Goal: Task Accomplishment & Management: Complete application form

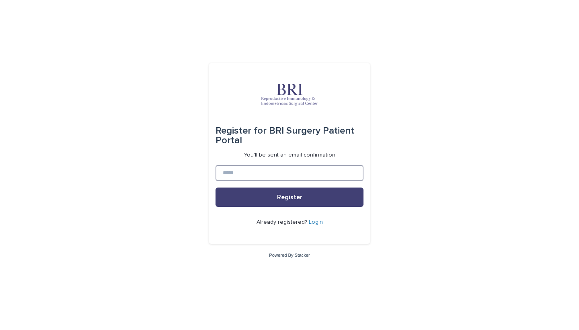
click at [231, 171] on input at bounding box center [289, 173] width 148 height 16
type input "**********"
click at [289, 197] on button "Register" at bounding box center [289, 196] width 148 height 19
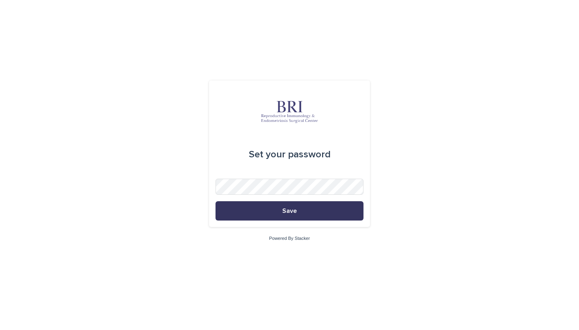
click at [272, 210] on button "Save" at bounding box center [289, 210] width 148 height 19
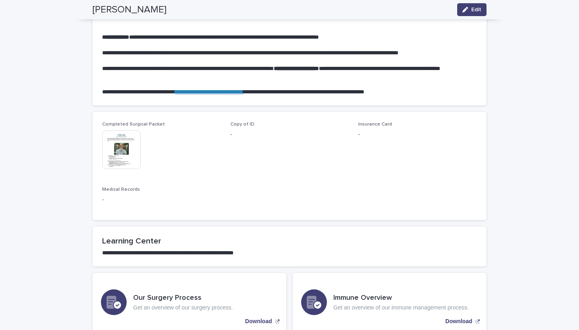
scroll to position [471, 0]
click at [246, 121] on span "Copy of ID" at bounding box center [242, 123] width 24 height 5
click at [233, 135] on span "Copy of ID -" at bounding box center [289, 148] width 119 height 55
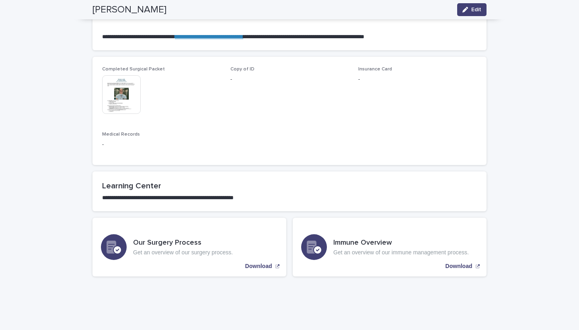
scroll to position [525, 0]
click at [115, 132] on span "Medical Records" at bounding box center [121, 134] width 38 height 5
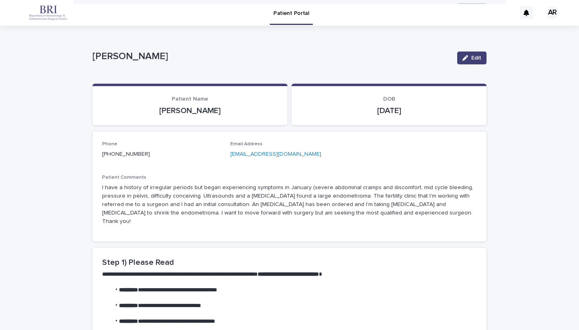
scroll to position [0, 0]
click at [473, 63] on button "Edit" at bounding box center [471, 57] width 29 height 13
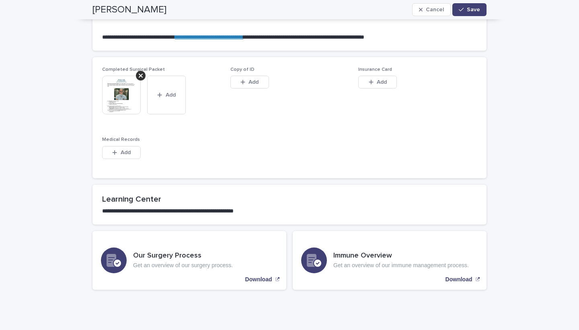
scroll to position [525, 0]
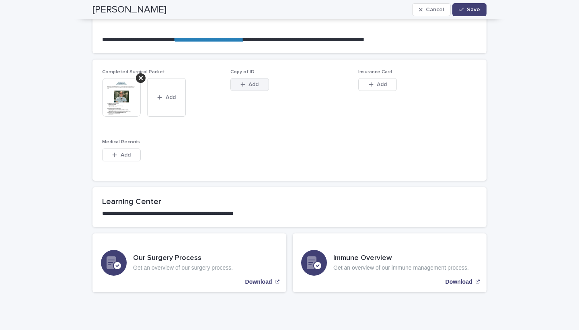
click at [256, 82] on span "Add" at bounding box center [253, 85] width 10 height 6
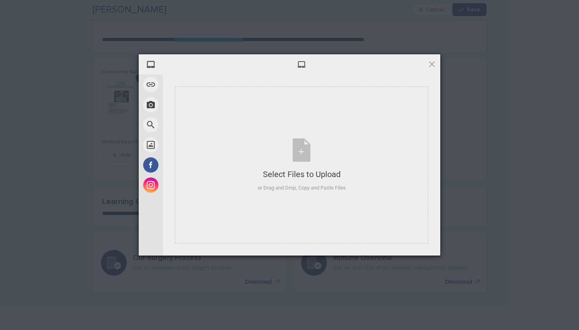
click at [436, 67] on div at bounding box center [301, 64] width 277 height 20
click at [432, 67] on span at bounding box center [431, 63] width 9 height 9
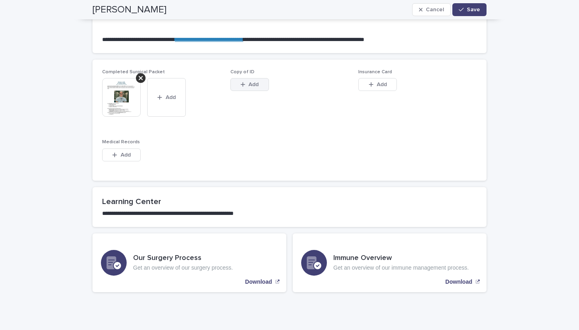
click at [254, 82] on button "Add" at bounding box center [249, 84] width 39 height 13
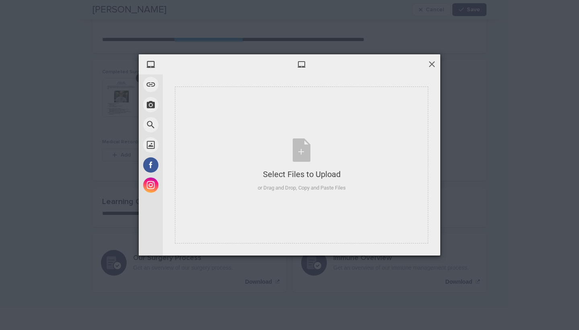
click at [432, 64] on span at bounding box center [431, 63] width 9 height 9
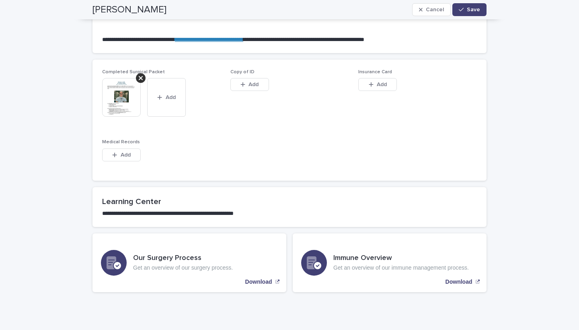
click at [249, 72] on div "Copy of ID This file cannot be opened Download File Add" at bounding box center [289, 84] width 119 height 31
click at [249, 78] on button "Add" at bounding box center [249, 84] width 39 height 13
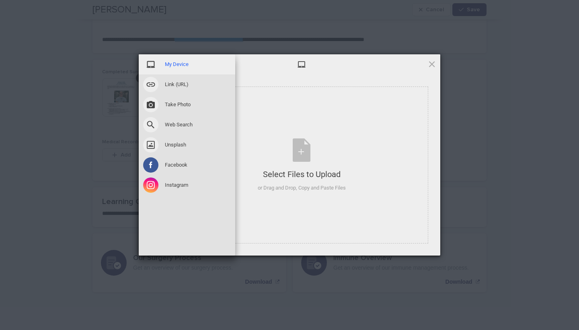
click at [179, 68] on span "My Device" at bounding box center [177, 64] width 24 height 7
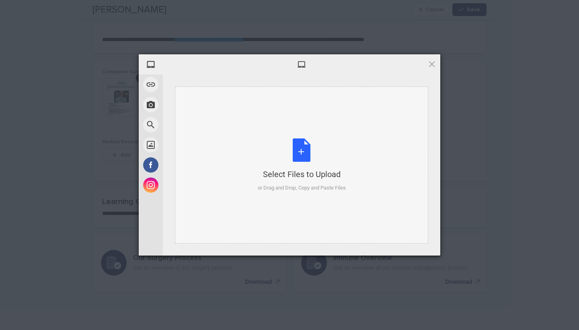
click at [314, 167] on div "Select Files to Upload or Drag and Drop, Copy and Paste Files" at bounding box center [302, 164] width 88 height 53
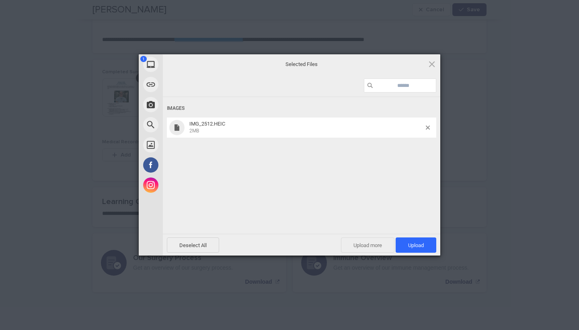
click at [379, 246] on span "Upload more" at bounding box center [367, 244] width 53 height 15
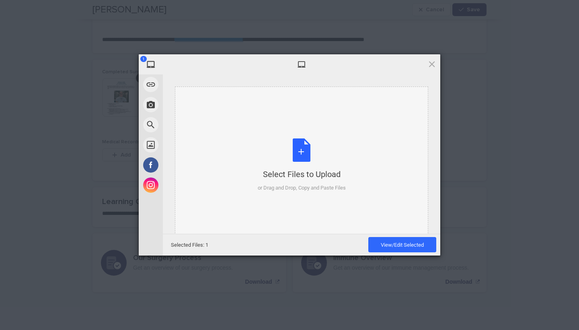
click at [305, 161] on div "Select Files to Upload or Drag and Drop, Copy and Paste Files" at bounding box center [302, 164] width 88 height 53
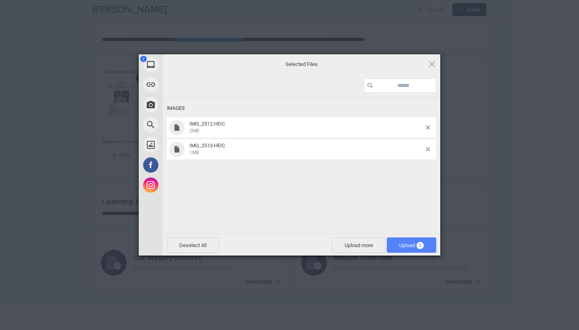
click at [408, 247] on span "Upload 2" at bounding box center [411, 245] width 25 height 6
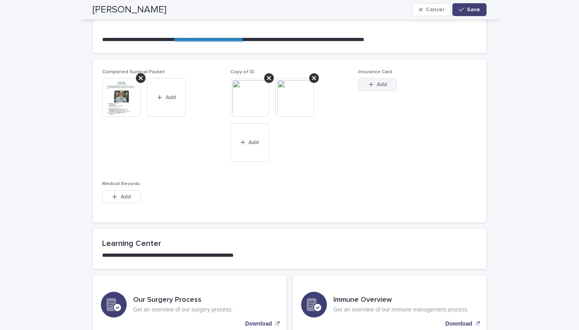
click at [384, 82] on span "Add" at bounding box center [382, 85] width 10 height 6
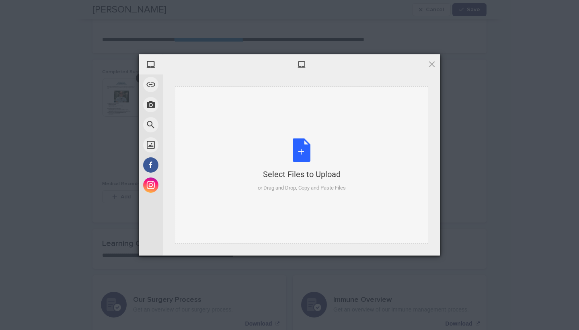
click at [303, 154] on div "Select Files to Upload or Drag and Drop, Copy and Paste Files" at bounding box center [302, 164] width 88 height 53
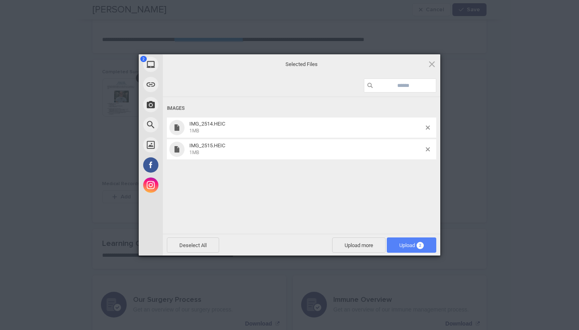
click at [399, 243] on span "Upload 2" at bounding box center [411, 245] width 25 height 6
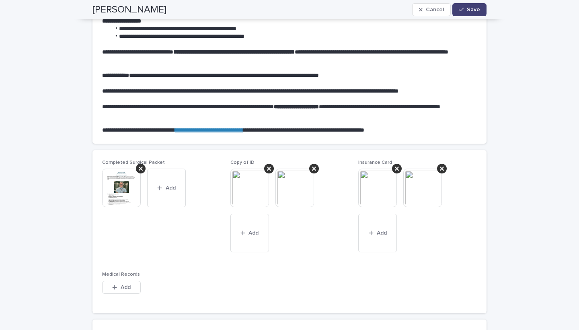
scroll to position [435, 0]
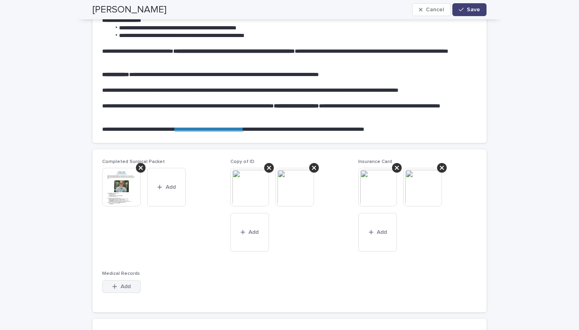
click at [133, 280] on button "Add" at bounding box center [121, 286] width 39 height 13
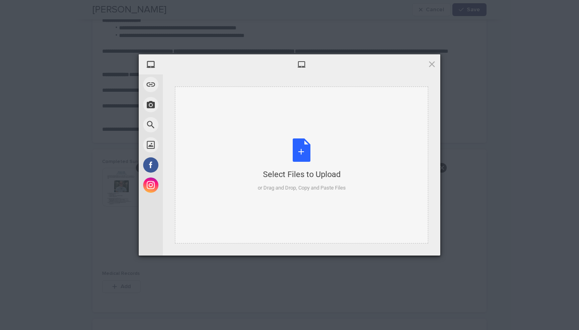
click at [289, 139] on div "Select Files to Upload or Drag and Drop, Copy and Paste Files" at bounding box center [302, 164] width 88 height 53
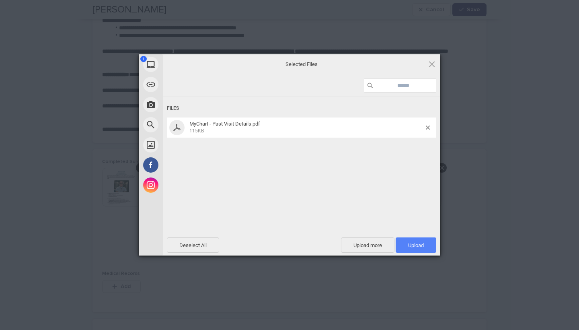
click at [407, 242] on span "Upload 1" at bounding box center [415, 244] width 41 height 15
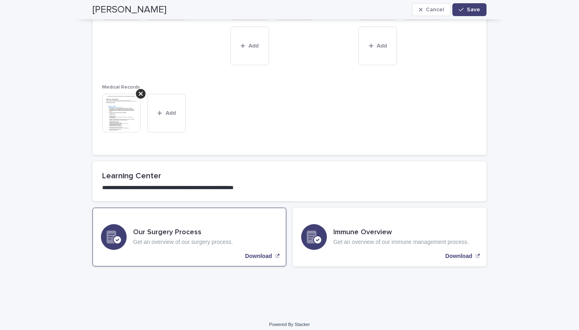
scroll to position [621, 0]
click at [232, 239] on p "Get an overview of our surgery process." at bounding box center [183, 242] width 100 height 7
